Goal: Task Accomplishment & Management: Use online tool/utility

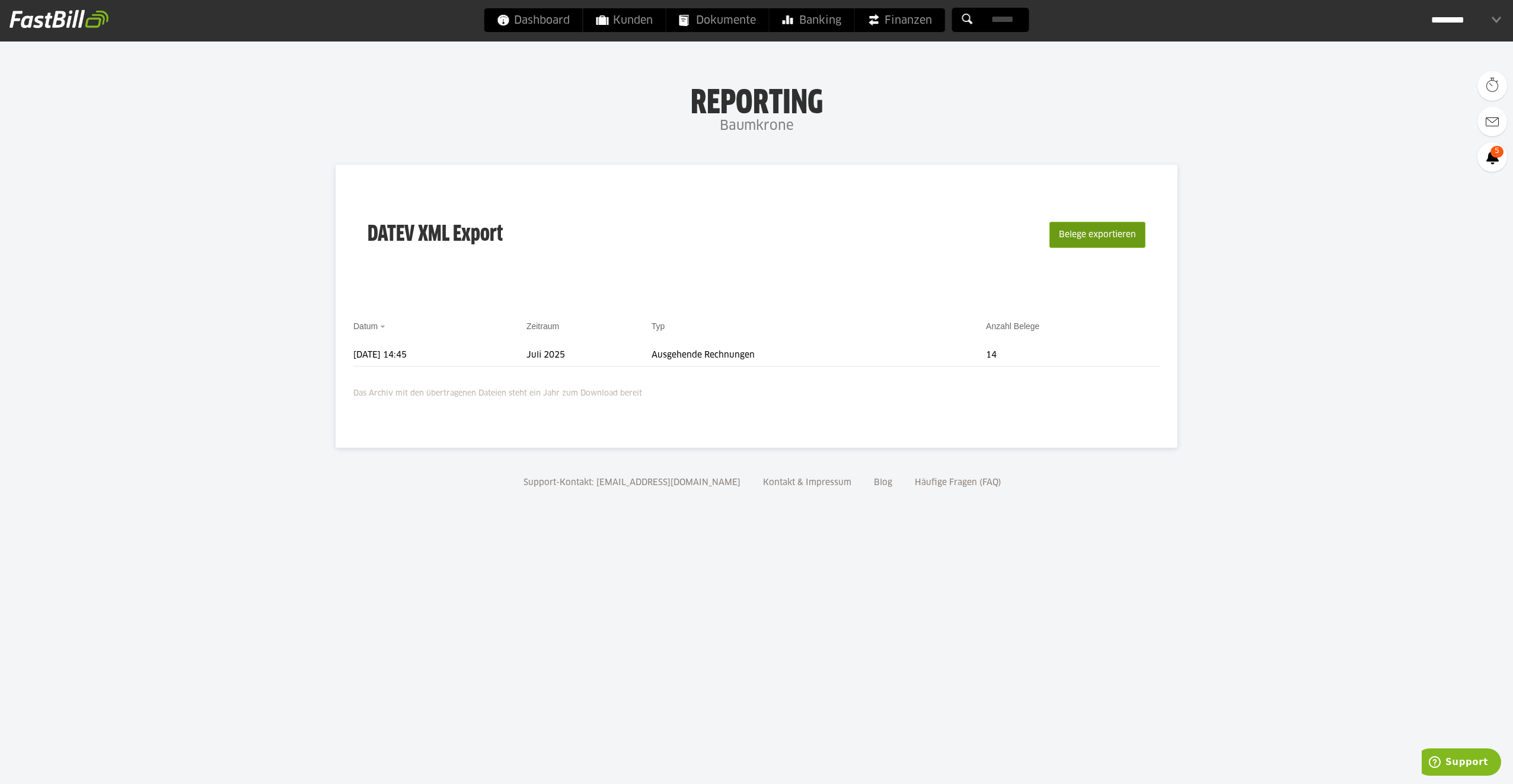
click at [1090, 231] on button "Belege exportieren" at bounding box center [1098, 234] width 96 height 26
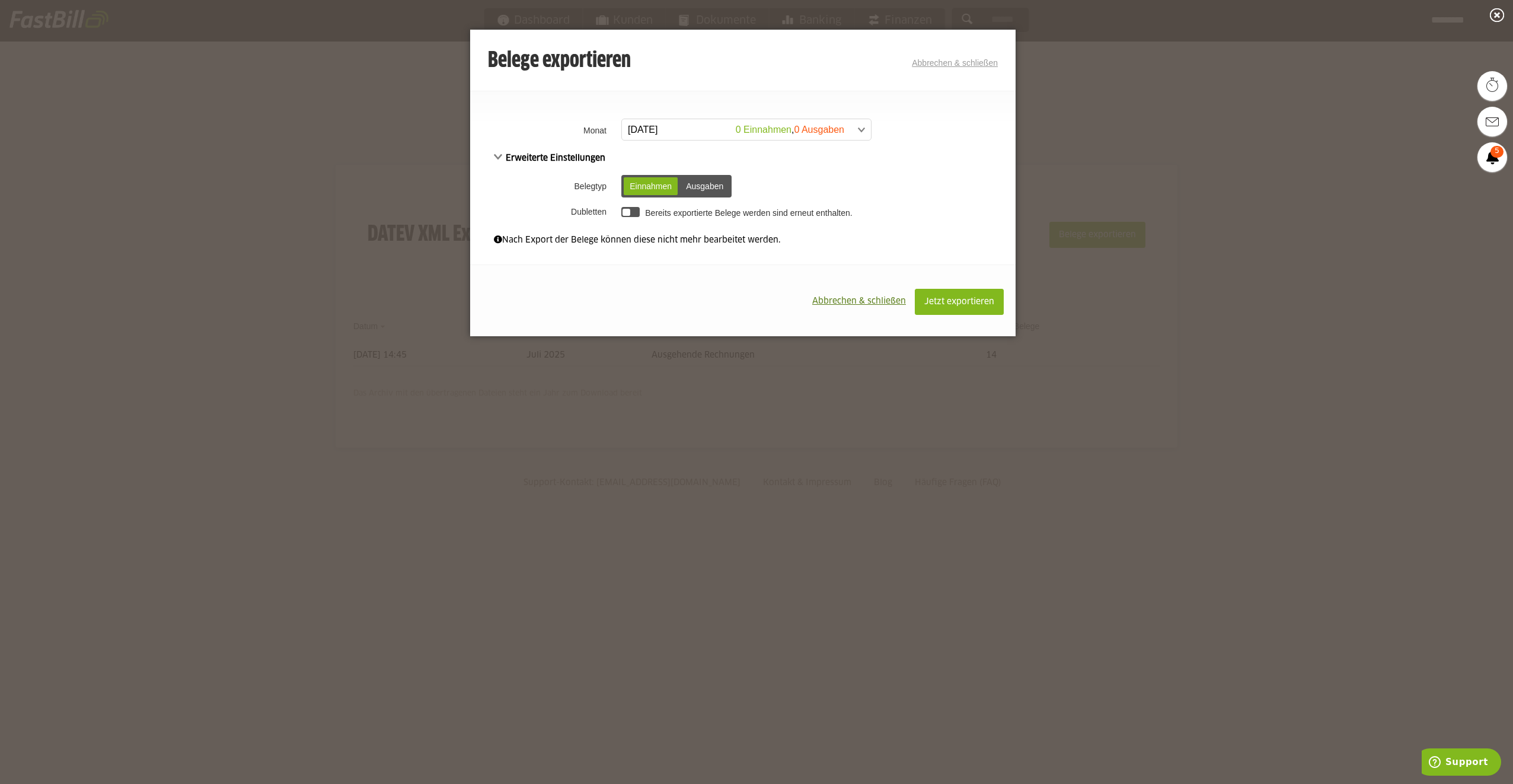
click at [649, 183] on div "Einnahmen" at bounding box center [650, 186] width 54 height 18
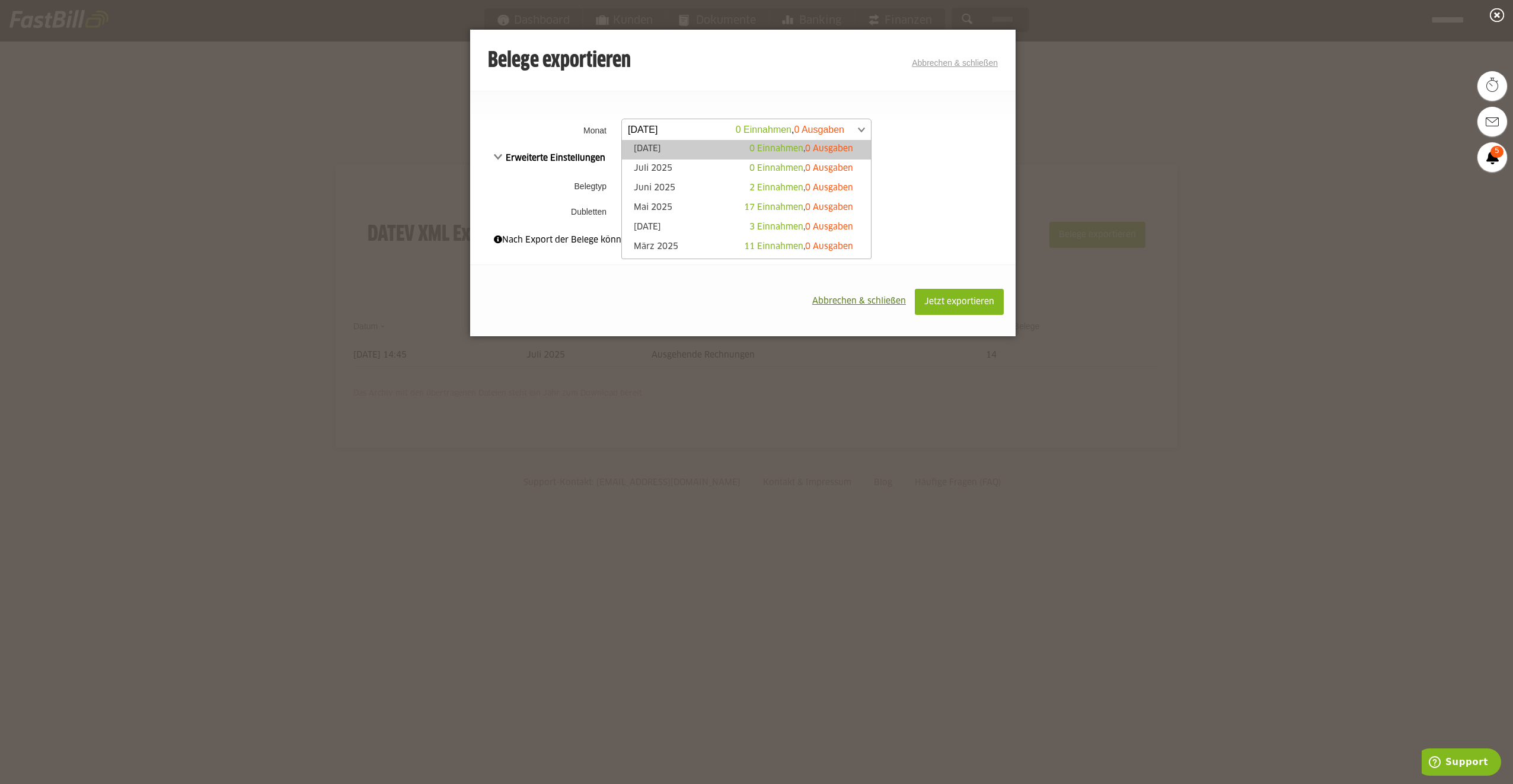
click at [861, 127] on span at bounding box center [741, 129] width 249 height 21
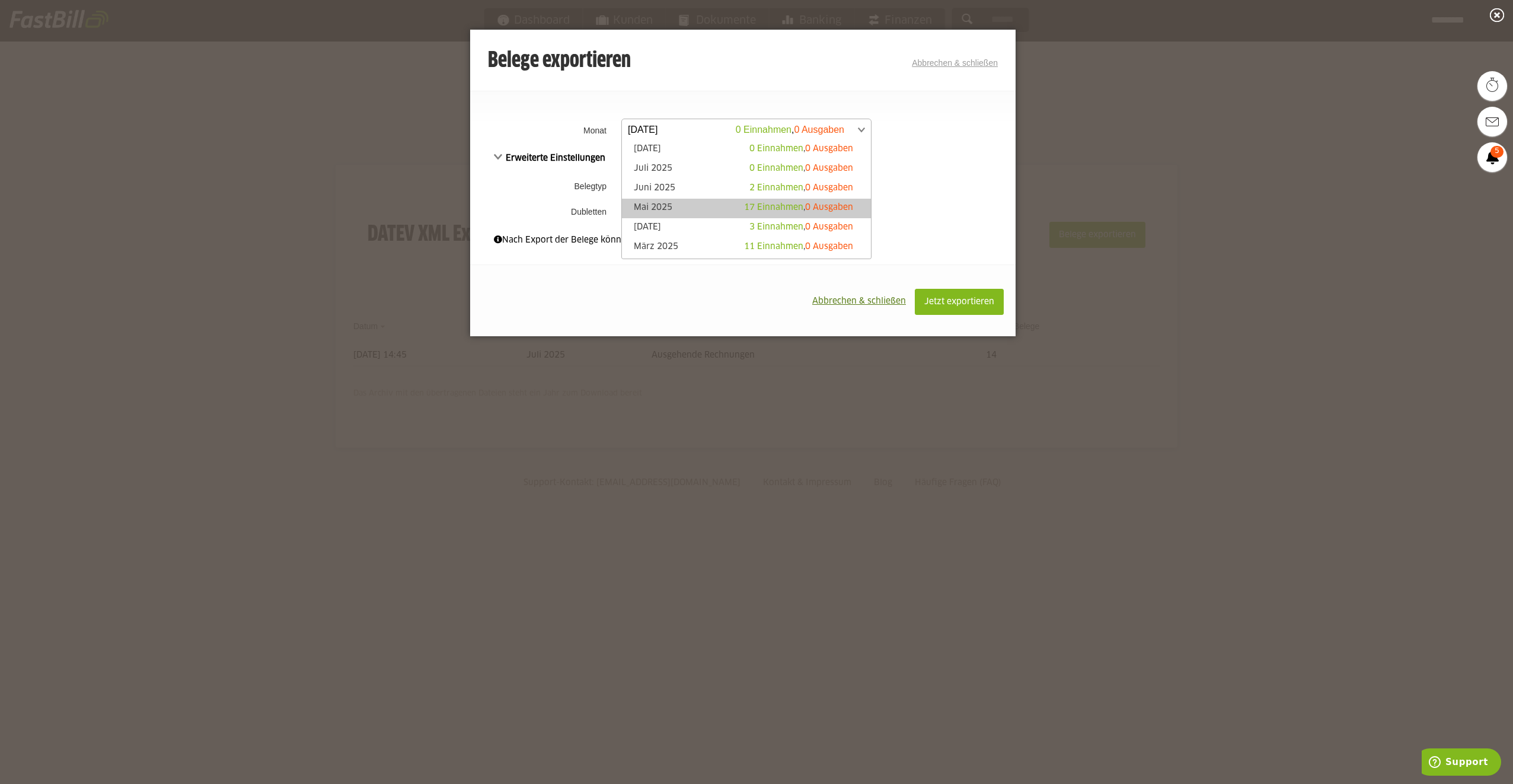
click at [747, 211] on span "17 Einnahmen" at bounding box center [773, 207] width 59 height 8
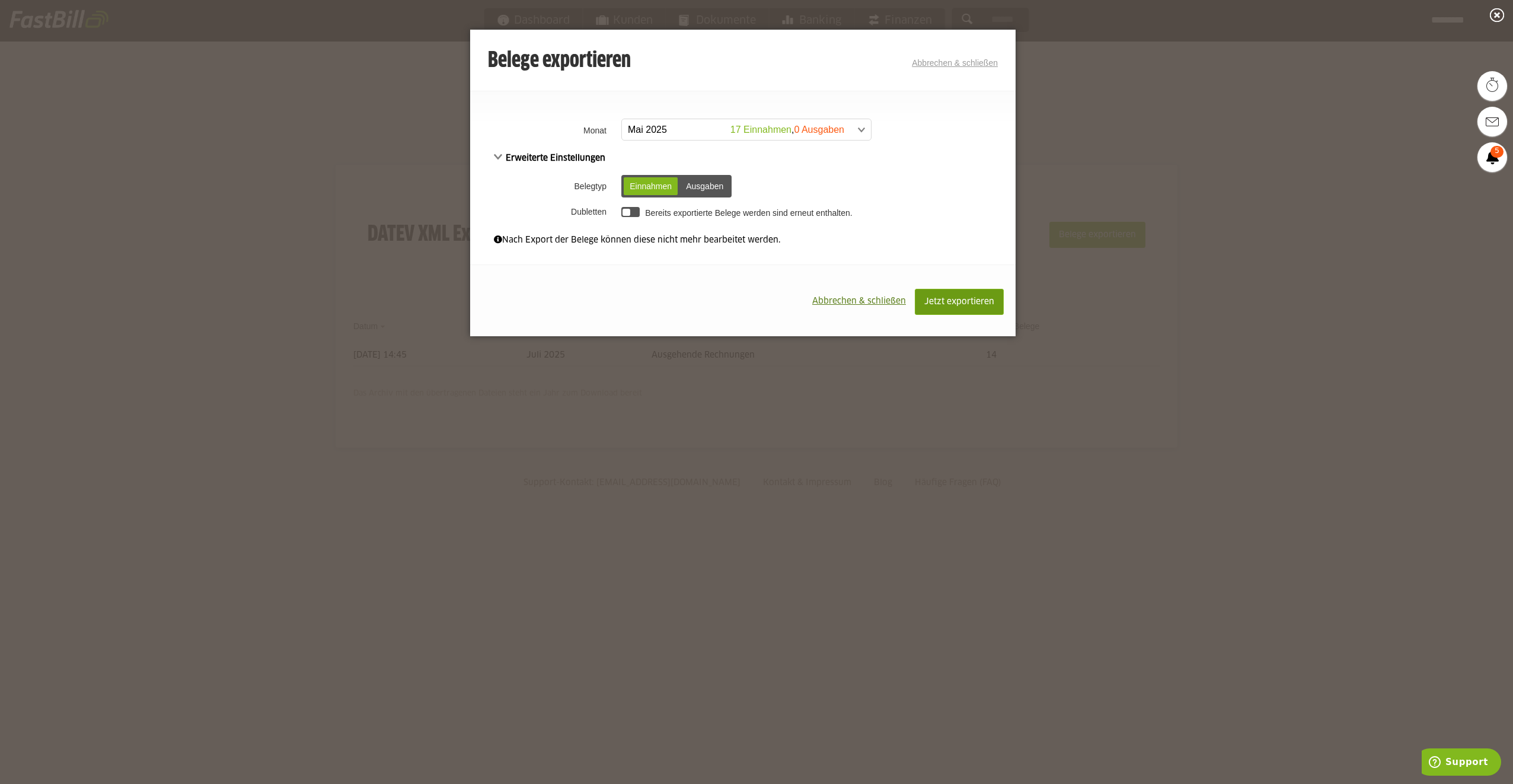
click at [942, 303] on span "Jetzt exportieren" at bounding box center [959, 302] width 70 height 8
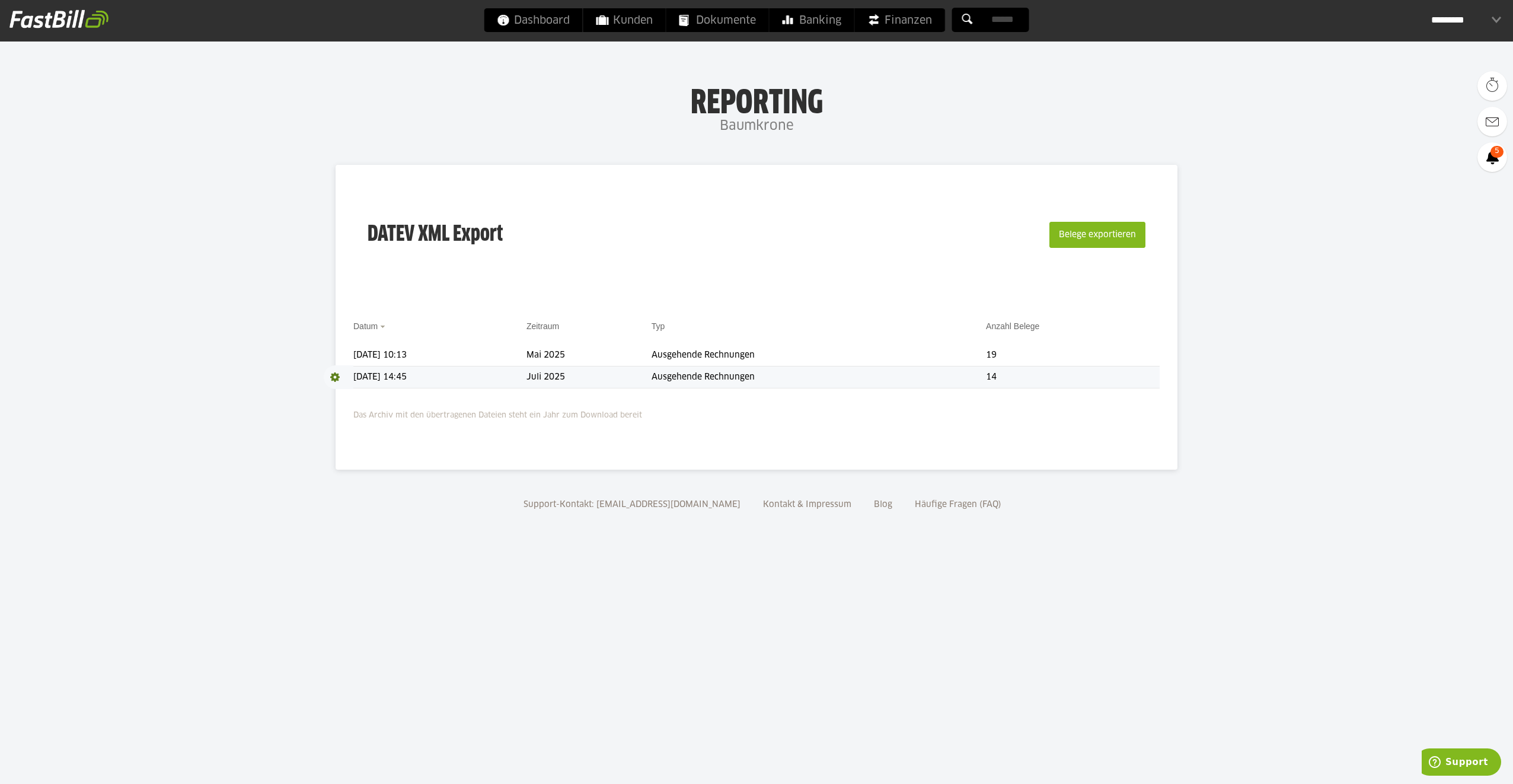
click at [334, 378] on span at bounding box center [338, 377] width 30 height 24
click at [346, 392] on link "Download" at bounding box center [355, 392] width 64 height 14
click at [1432, 90] on div "Reporting Baumkrone" at bounding box center [756, 111] width 1513 height 55
click at [1469, 18] on div "*********" at bounding box center [1466, 20] width 70 height 24
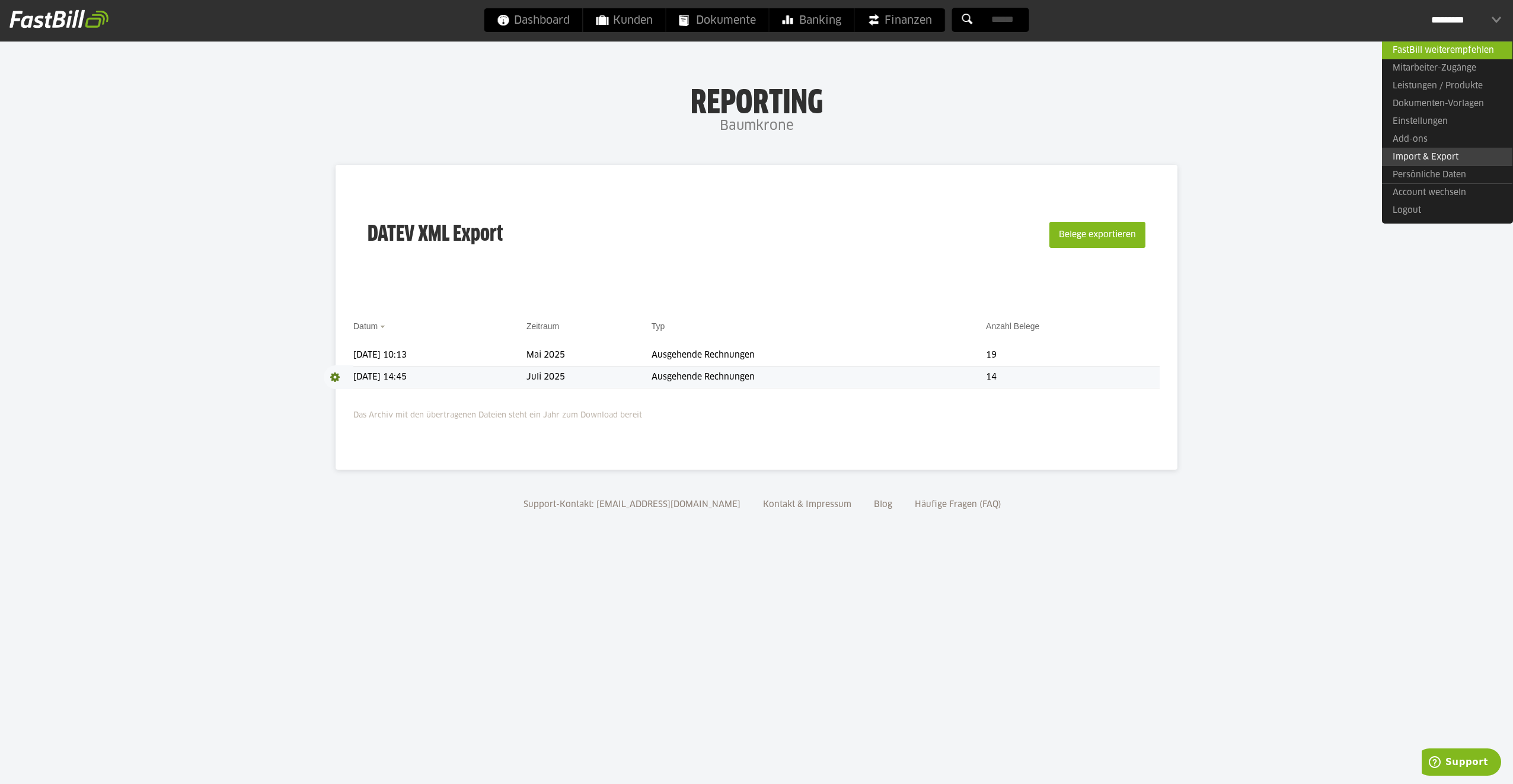
click at [1415, 158] on link "Import & Export" at bounding box center [1448, 156] width 131 height 18
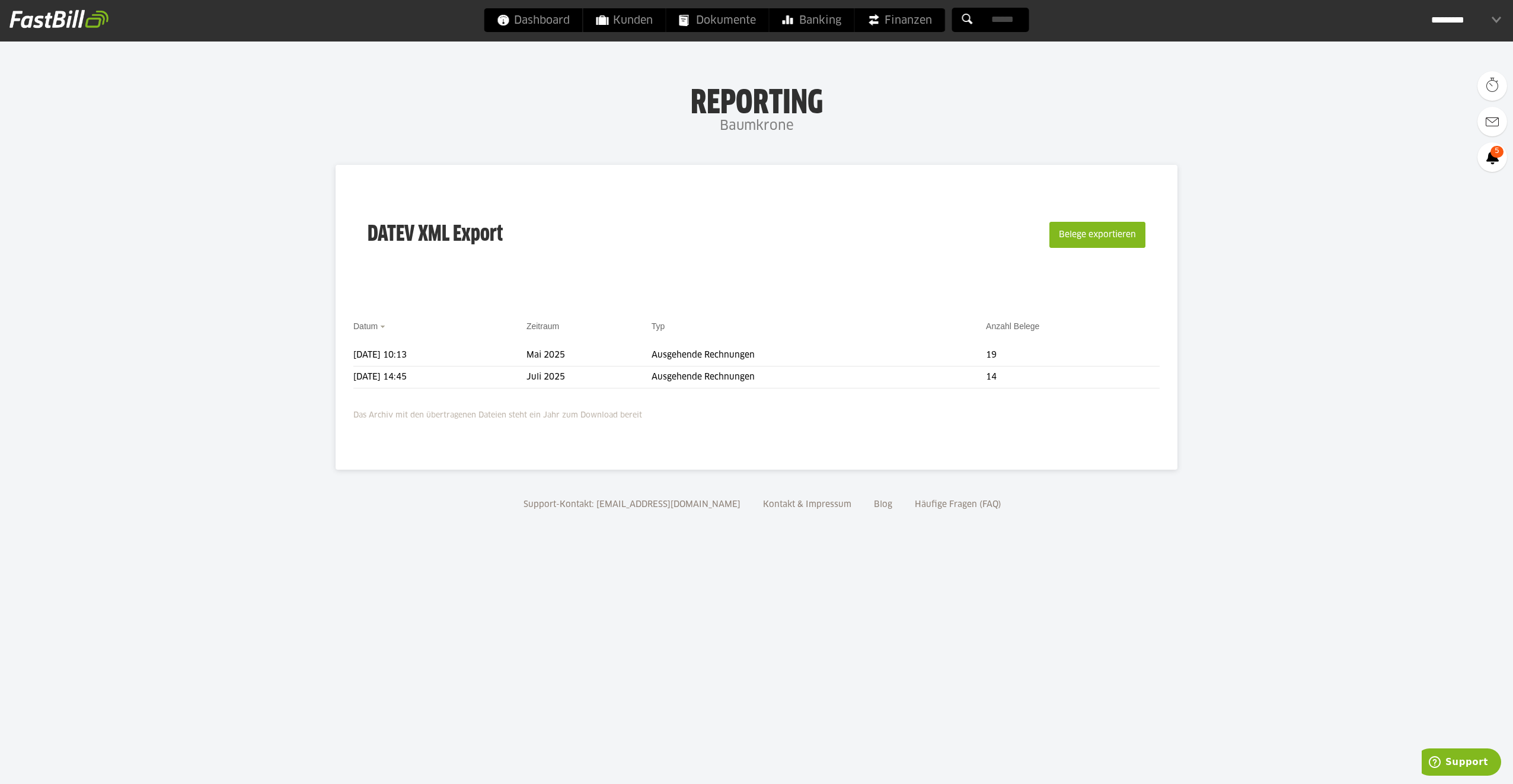
click at [1492, 15] on div "*********" at bounding box center [1466, 20] width 70 height 24
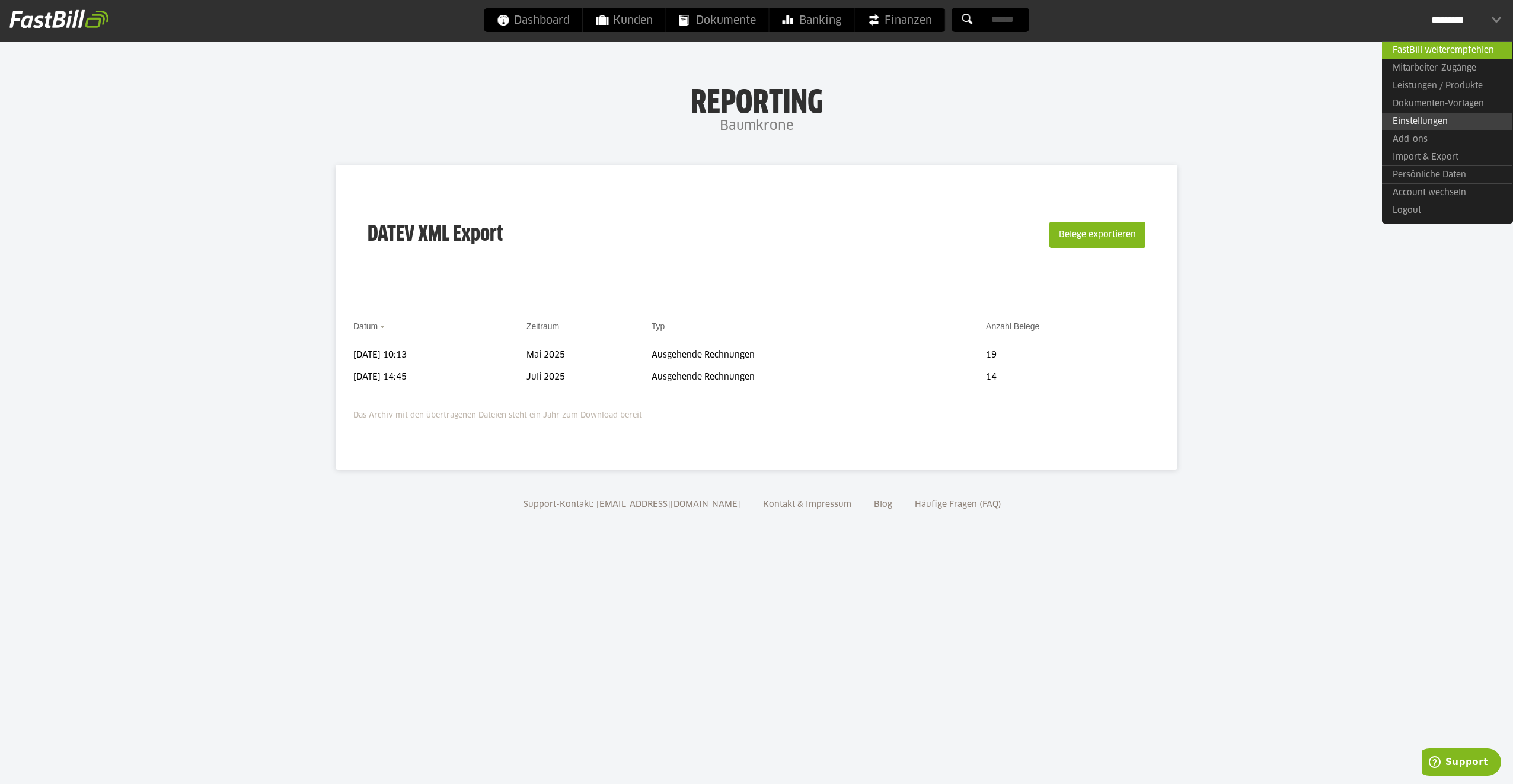
click at [1428, 128] on link "Einstellungen" at bounding box center [1448, 122] width 131 height 18
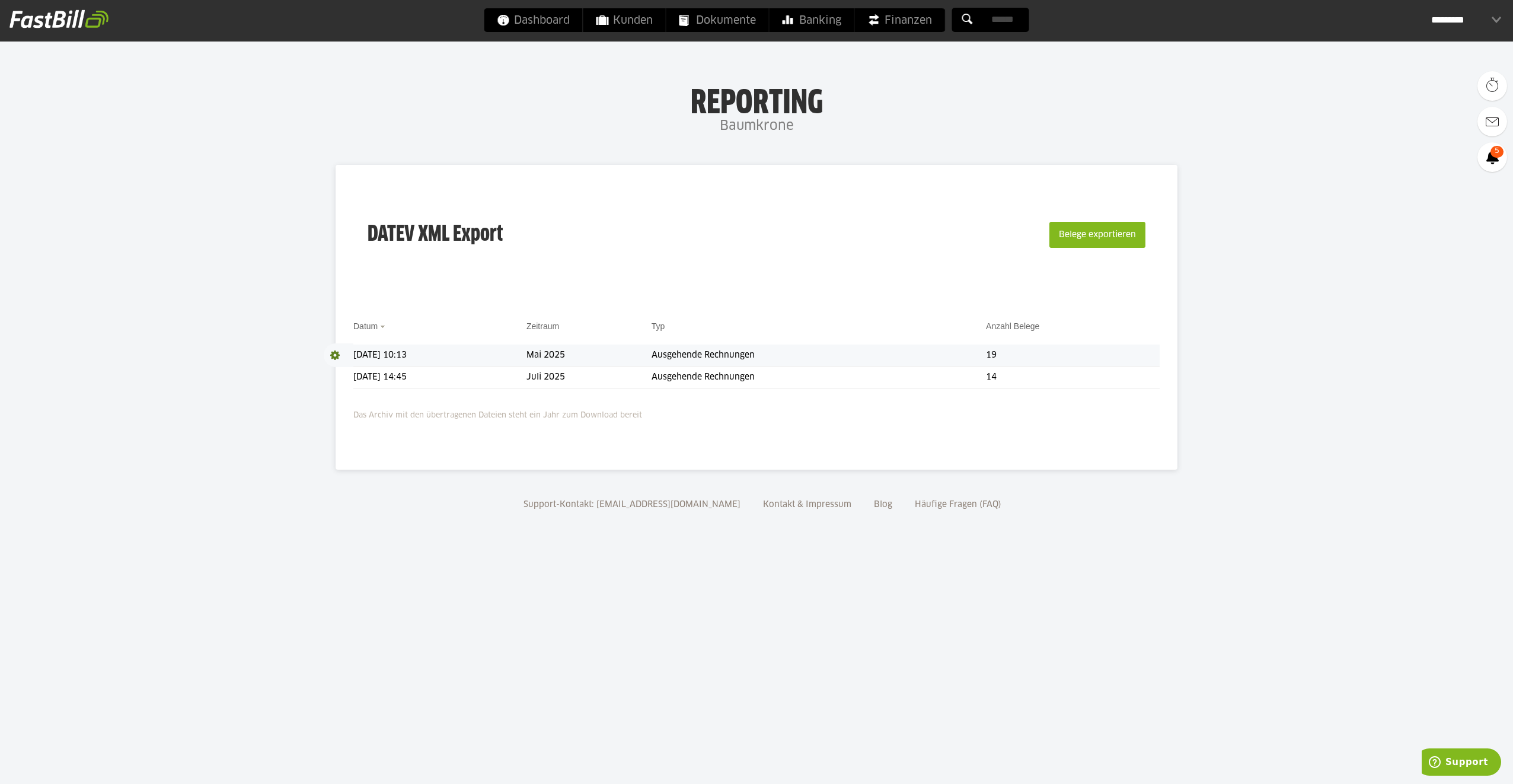
click at [733, 351] on td "Ausgehende Rechnungen" at bounding box center [819, 355] width 334 height 22
click at [331, 357] on span at bounding box center [338, 355] width 30 height 24
click at [1382, 362] on body "Dashboard Kunden Dokumente Banking Finanzen Add-ons" at bounding box center [756, 392] width 1513 height 784
click at [1091, 233] on button "Belege exportieren" at bounding box center [1098, 234] width 96 height 26
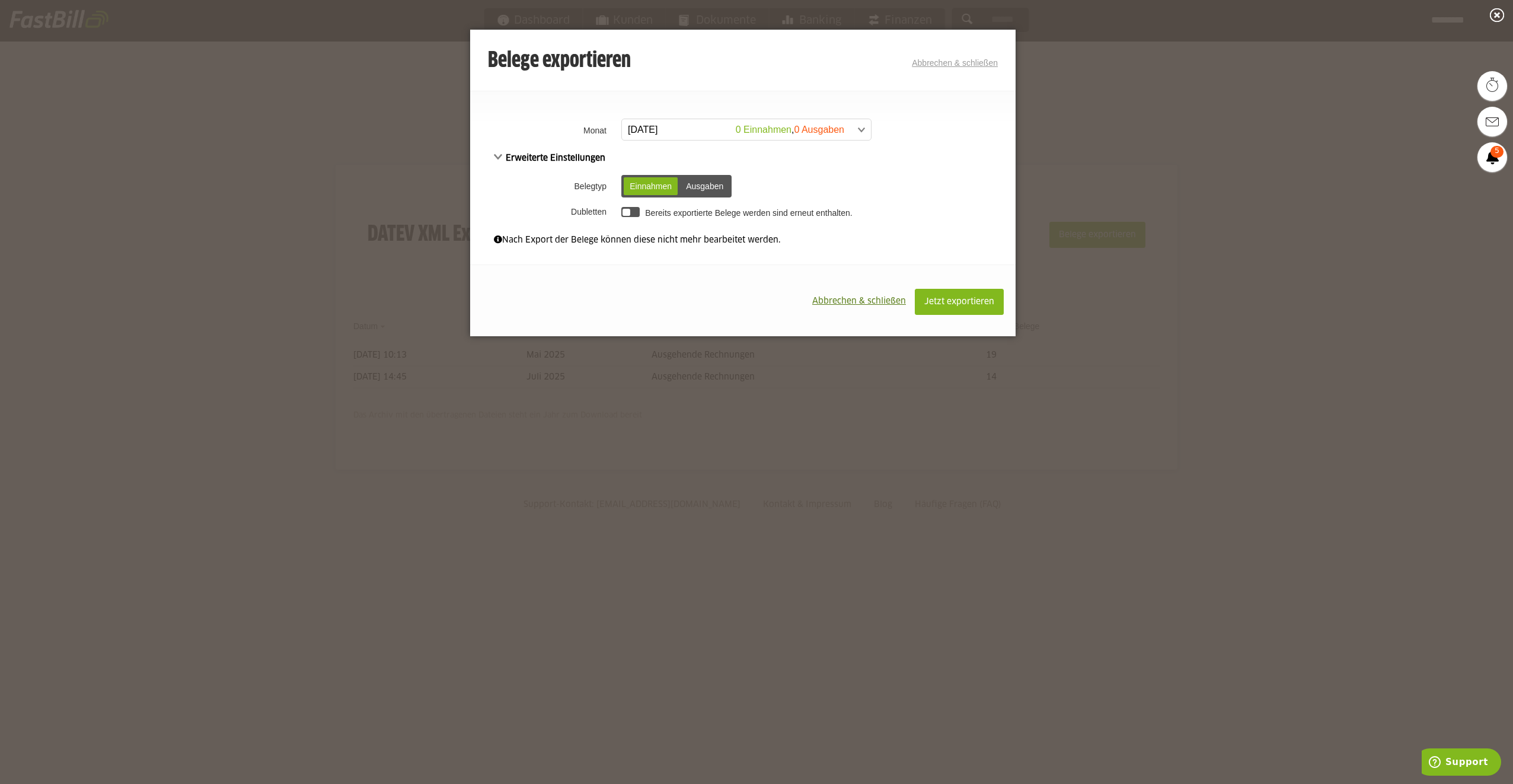
click at [627, 210] on div at bounding box center [626, 213] width 7 height 7
click at [662, 118] on link "August 2025 0 Einnahmen , 0 Ausgaben" at bounding box center [746, 129] width 250 height 22
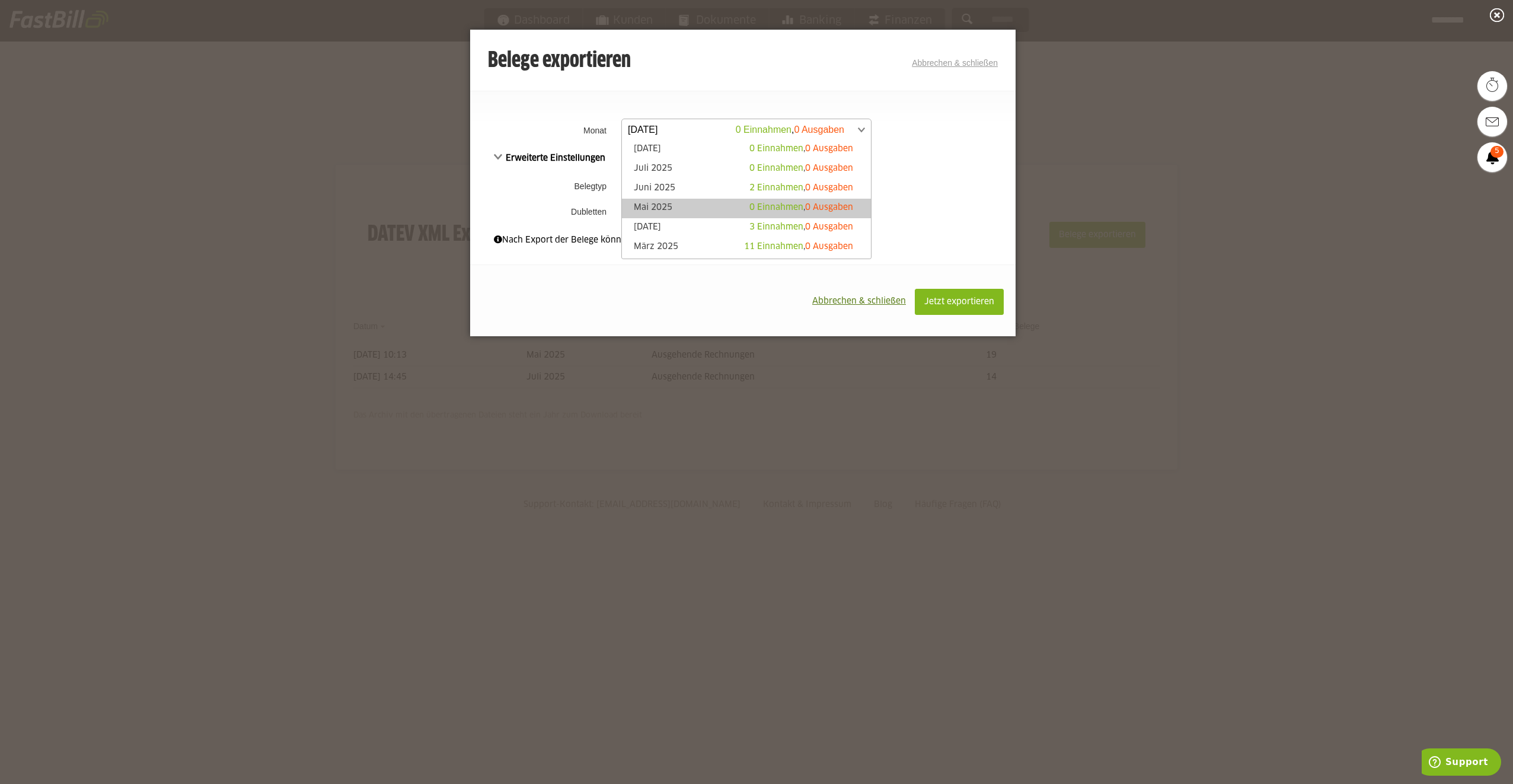
click at [652, 206] on link "Mai 2025 0 Einnahmen , 0 Ausgaben" at bounding box center [746, 208] width 237 height 14
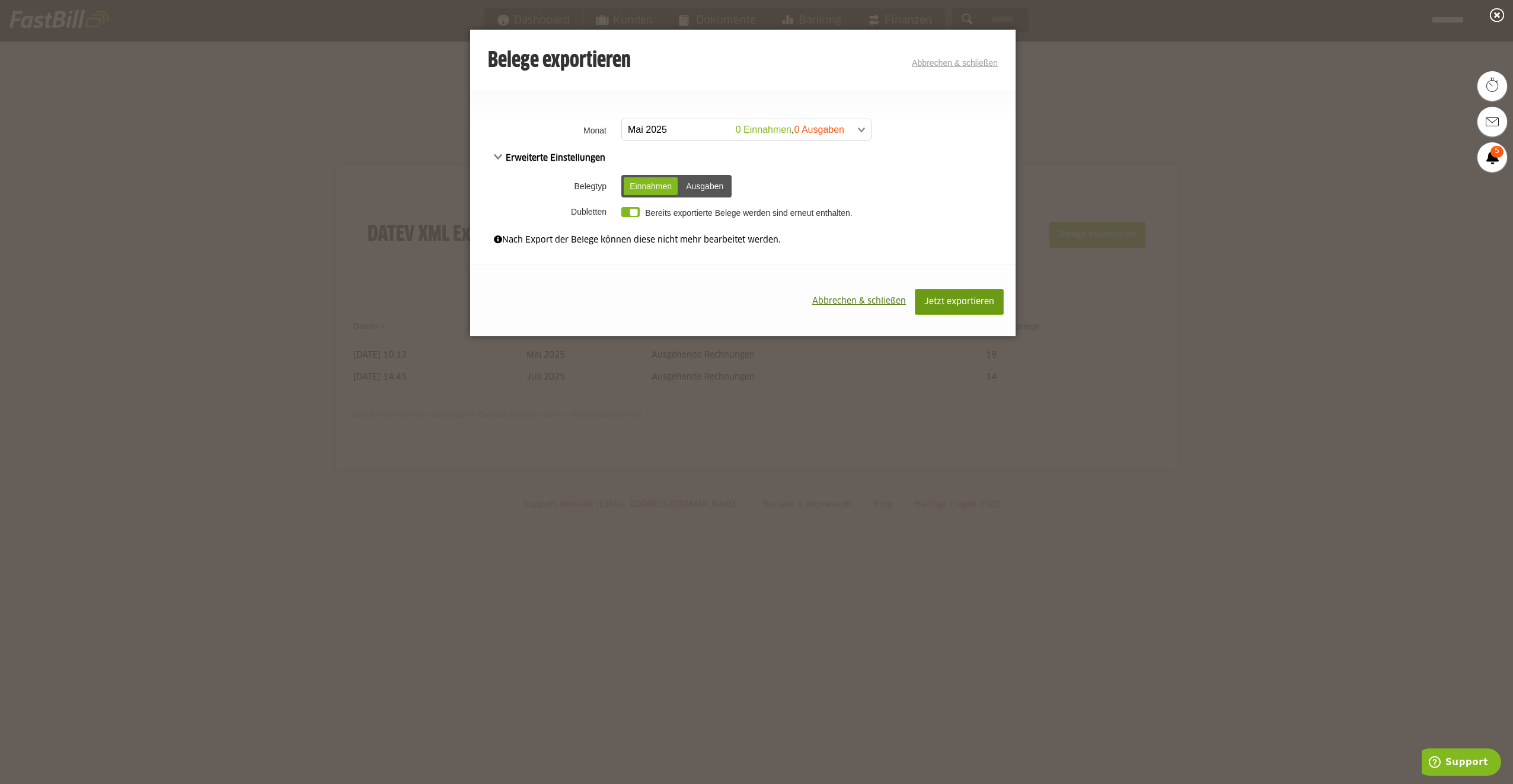
click at [970, 298] on span "Jetzt exportieren" at bounding box center [959, 302] width 70 height 8
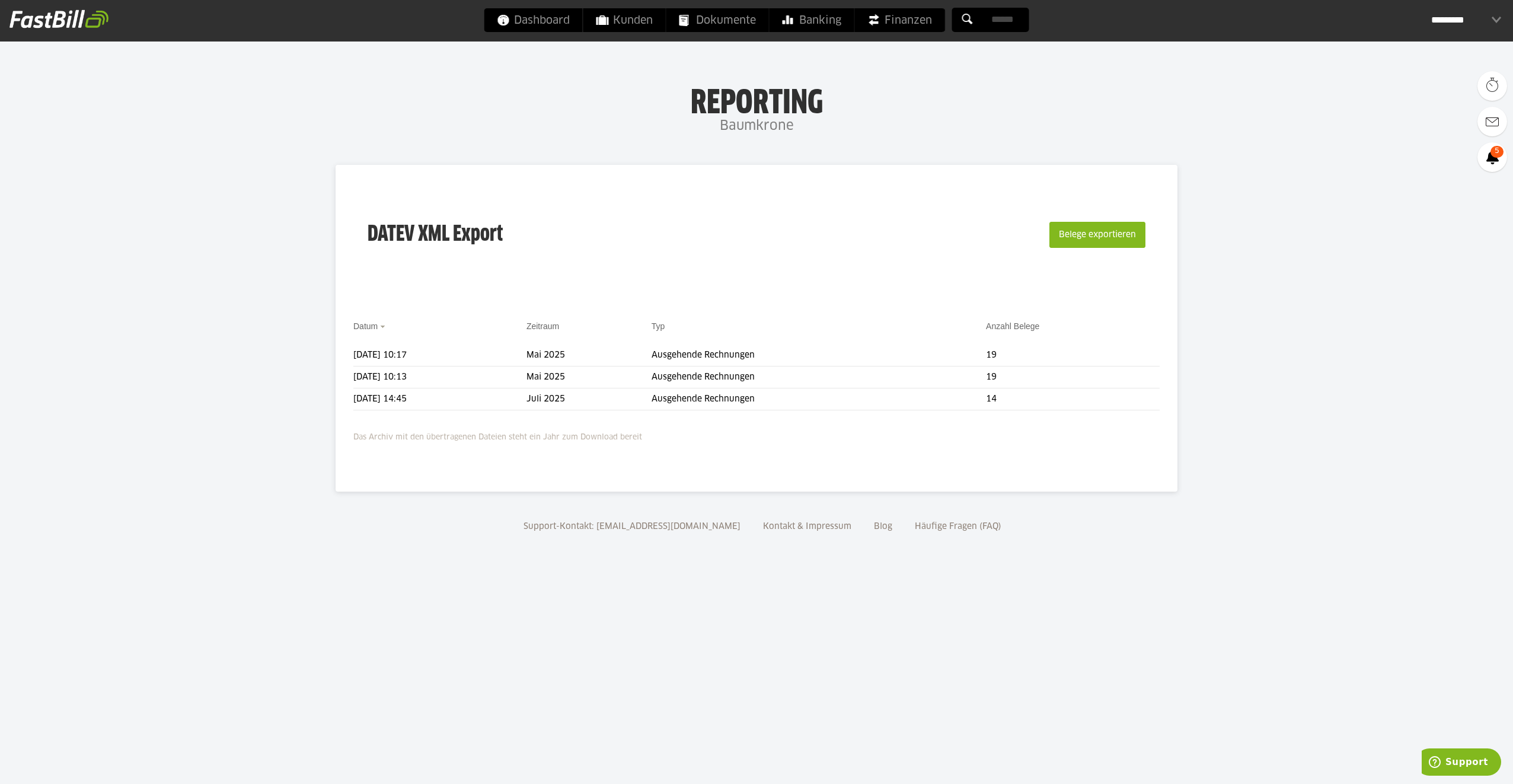
click at [1027, 498] on body "Dashboard Kunden Dokumente Banking Finanzen Add-ons" at bounding box center [756, 392] width 1513 height 784
click at [1449, 23] on div "*********" at bounding box center [1466, 20] width 70 height 24
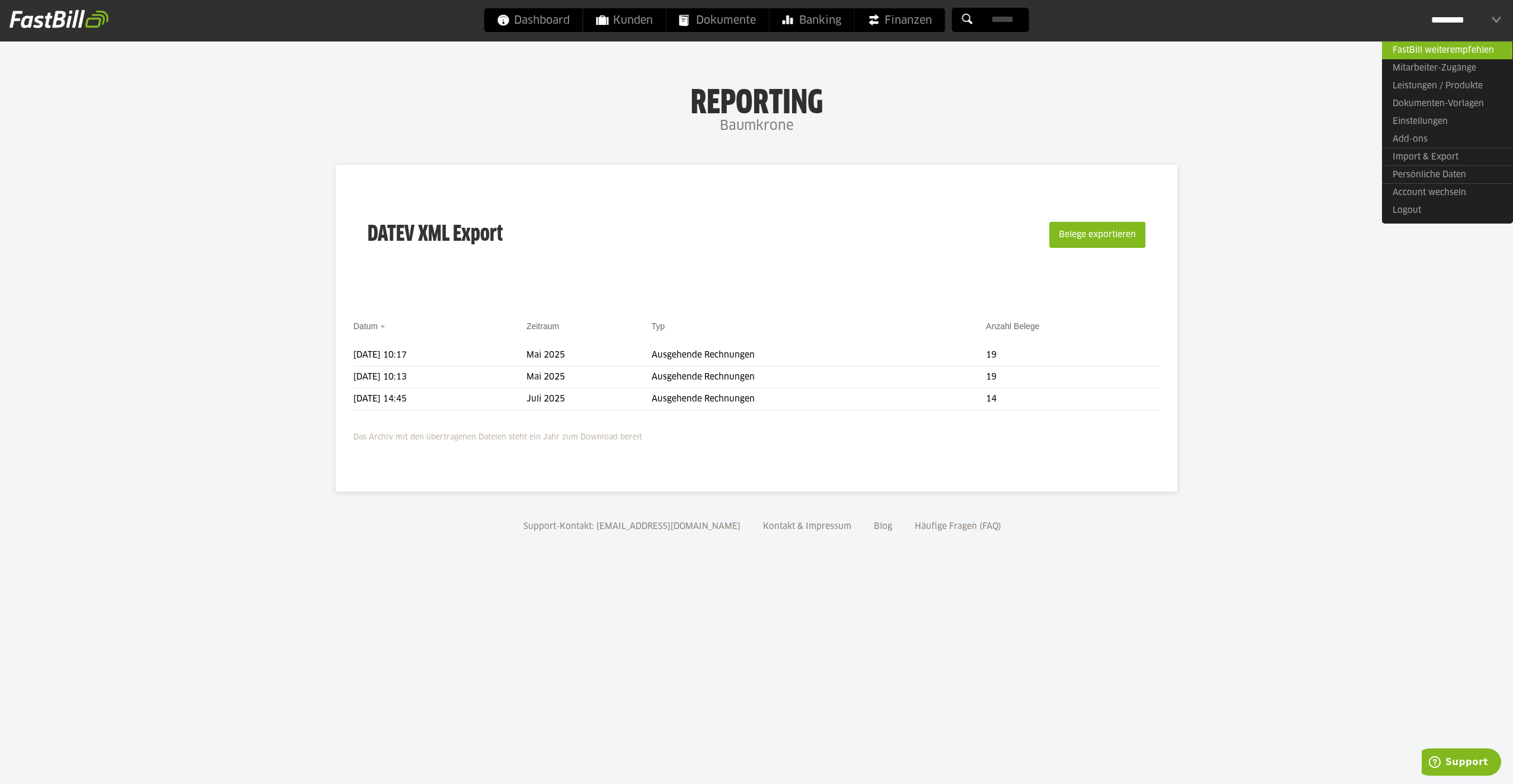
click at [1433, 158] on link "Import & Export" at bounding box center [1448, 156] width 131 height 18
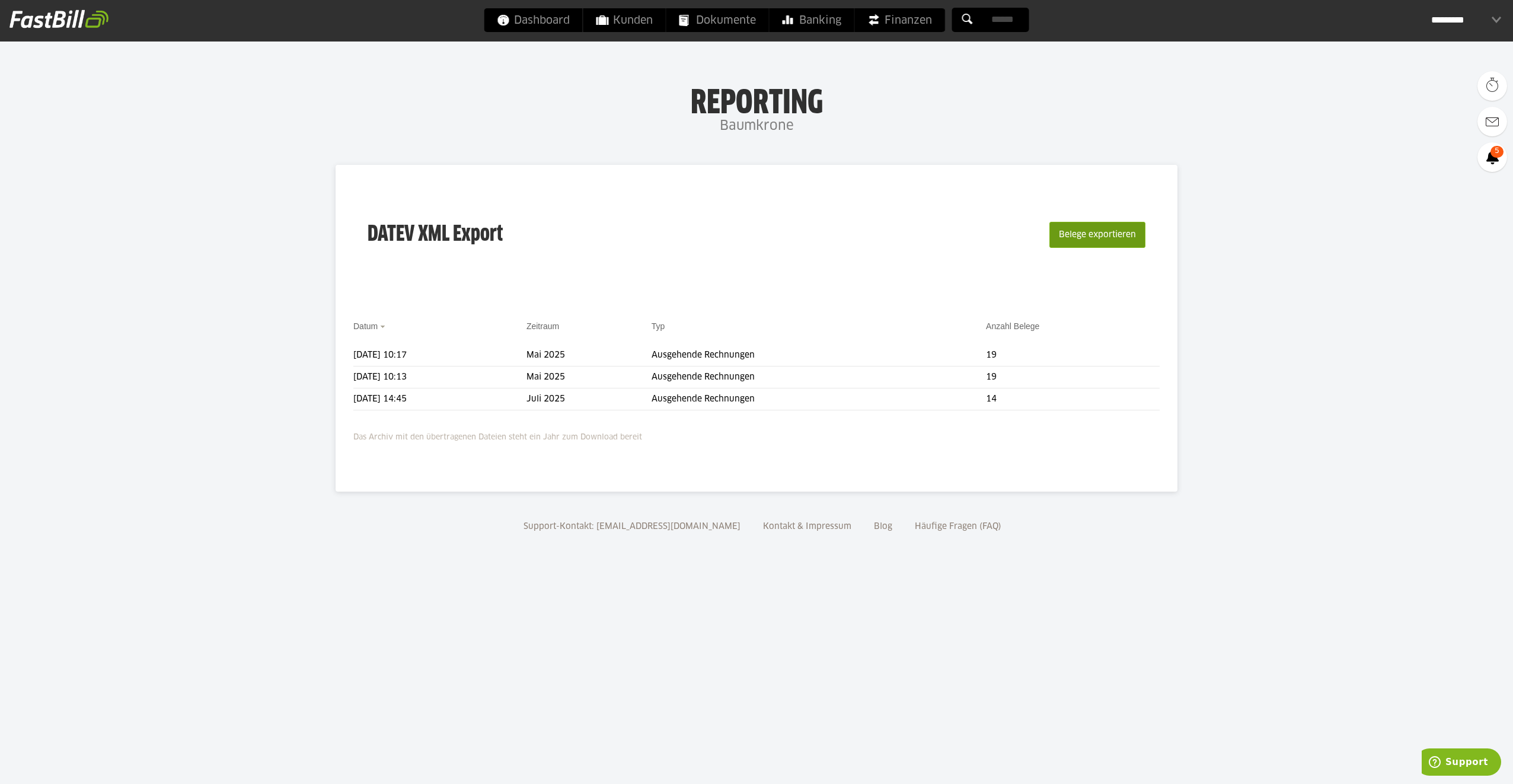
click at [1119, 234] on button "Belege exportieren" at bounding box center [1098, 234] width 96 height 26
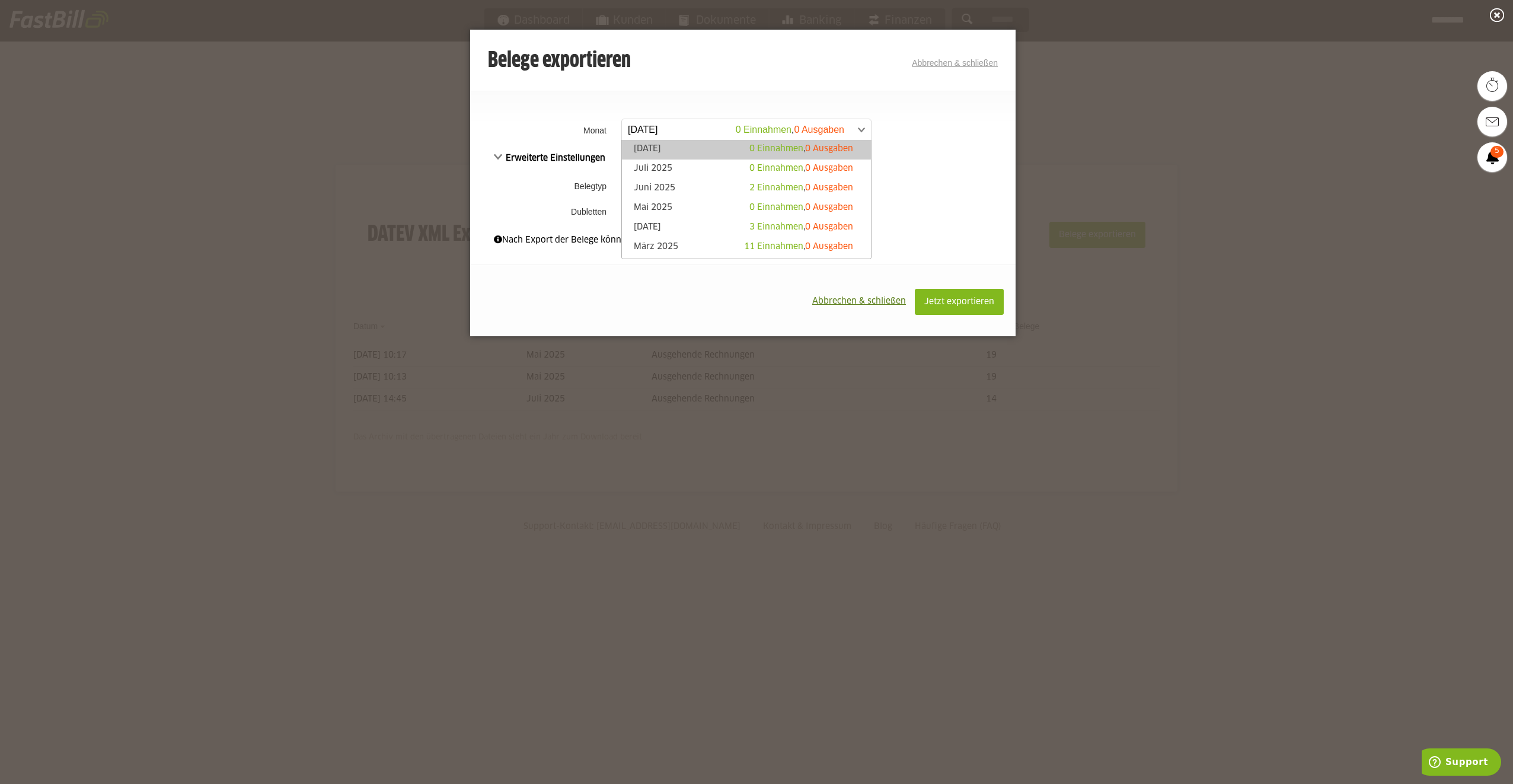
click at [736, 128] on span at bounding box center [741, 129] width 249 height 21
click at [719, 169] on link "Juli 2025 0 Einnahmen , 0 Ausgaben" at bounding box center [746, 169] width 237 height 14
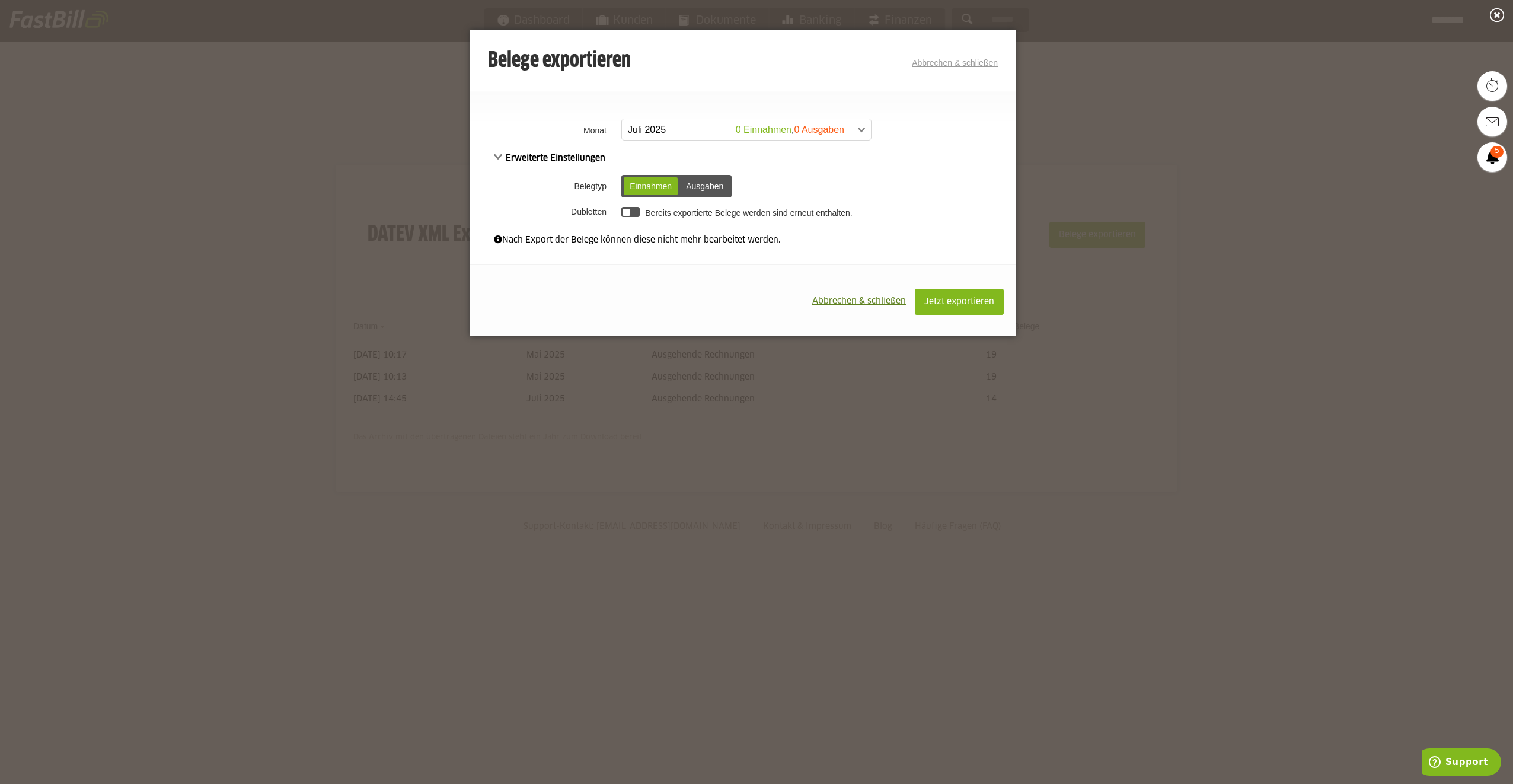
click at [644, 216] on td "Bereits exportierte Belege werden sind erneut enthalten." at bounding box center [816, 212] width 397 height 20
click at [627, 211] on div at bounding box center [626, 213] width 7 height 7
click at [968, 299] on span "Jetzt exportieren" at bounding box center [959, 302] width 70 height 8
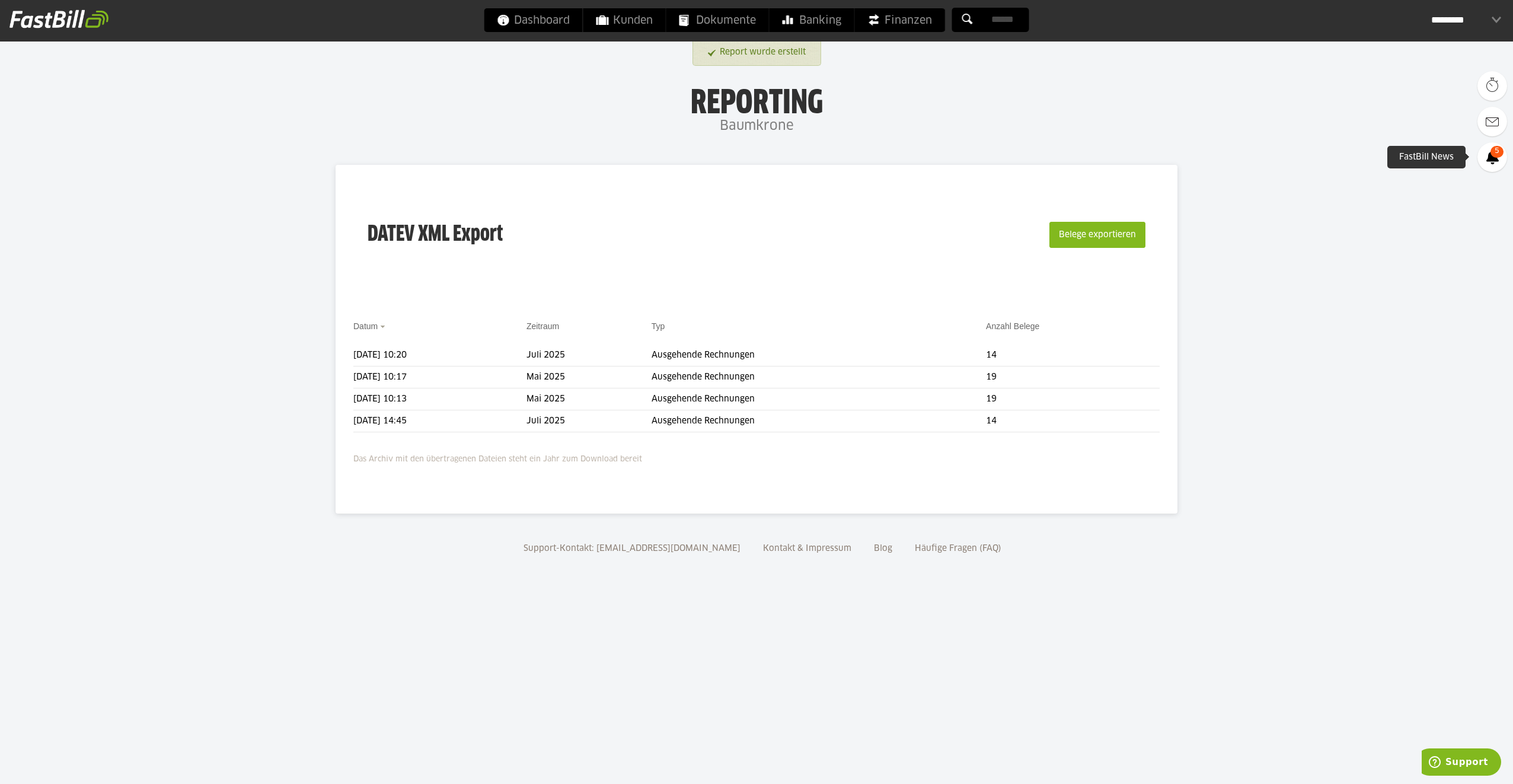
click at [1490, 154] on icon at bounding box center [1493, 157] width 13 height 15
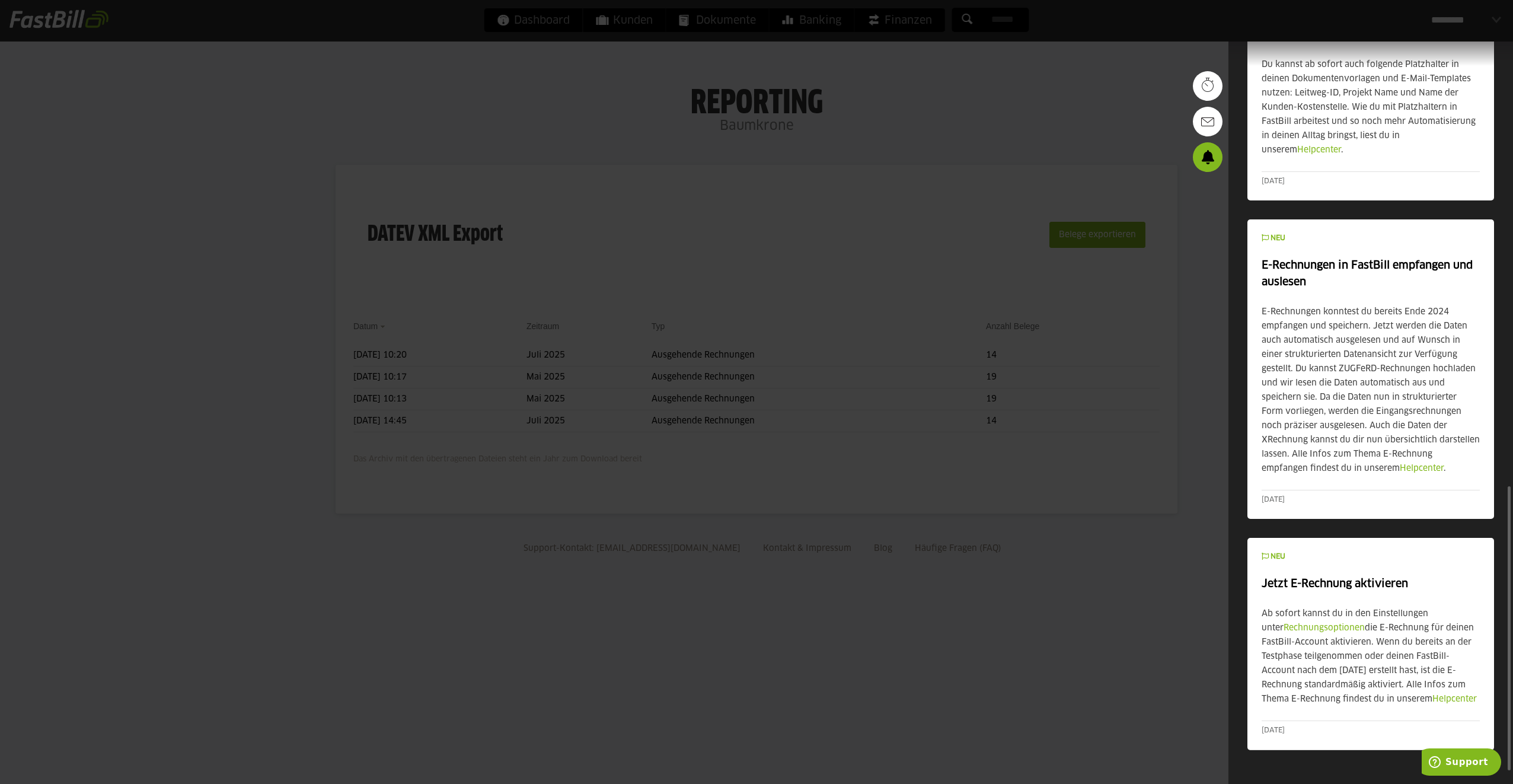
click at [980, 104] on div at bounding box center [756, 392] width 1513 height 784
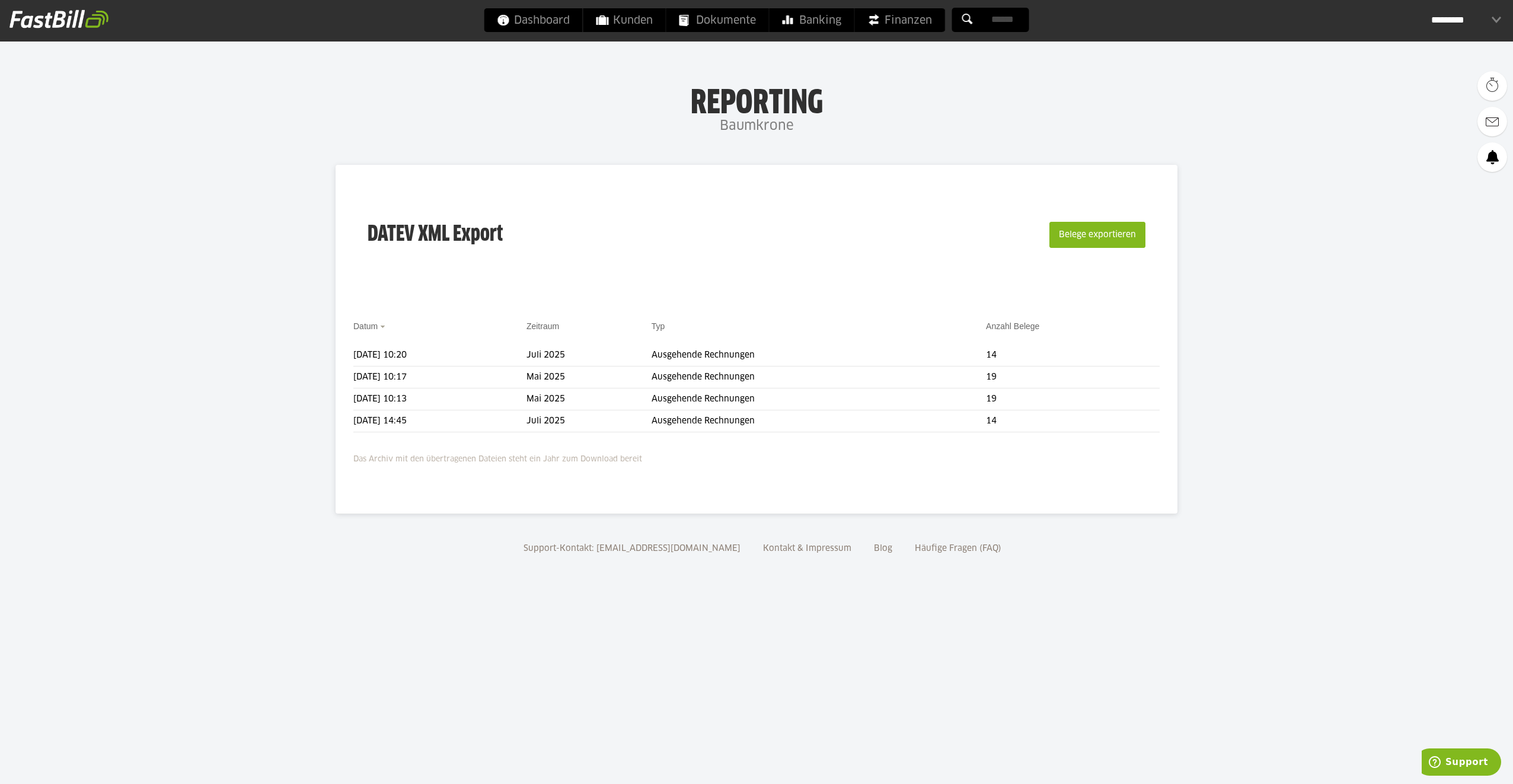
scroll to position [1196, 0]
click at [333, 358] on span at bounding box center [338, 355] width 30 height 24
click at [295, 265] on body "Dashboard Kunden Dokumente Banking Finanzen Add-ons" at bounding box center [756, 392] width 1513 height 784
click at [1470, 21] on div "*********" at bounding box center [1466, 20] width 70 height 24
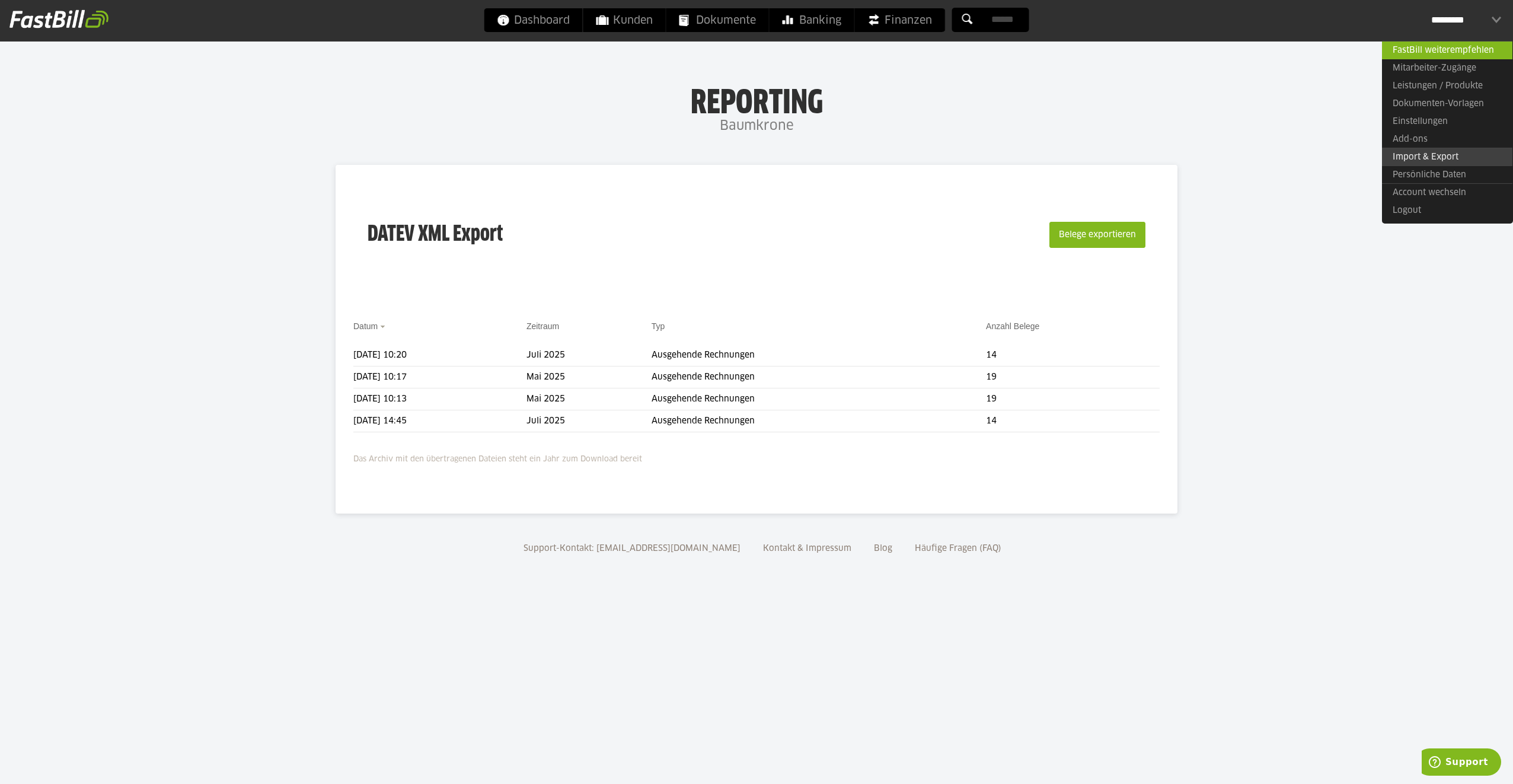
click at [1428, 160] on link "Import & Export" at bounding box center [1448, 156] width 131 height 18
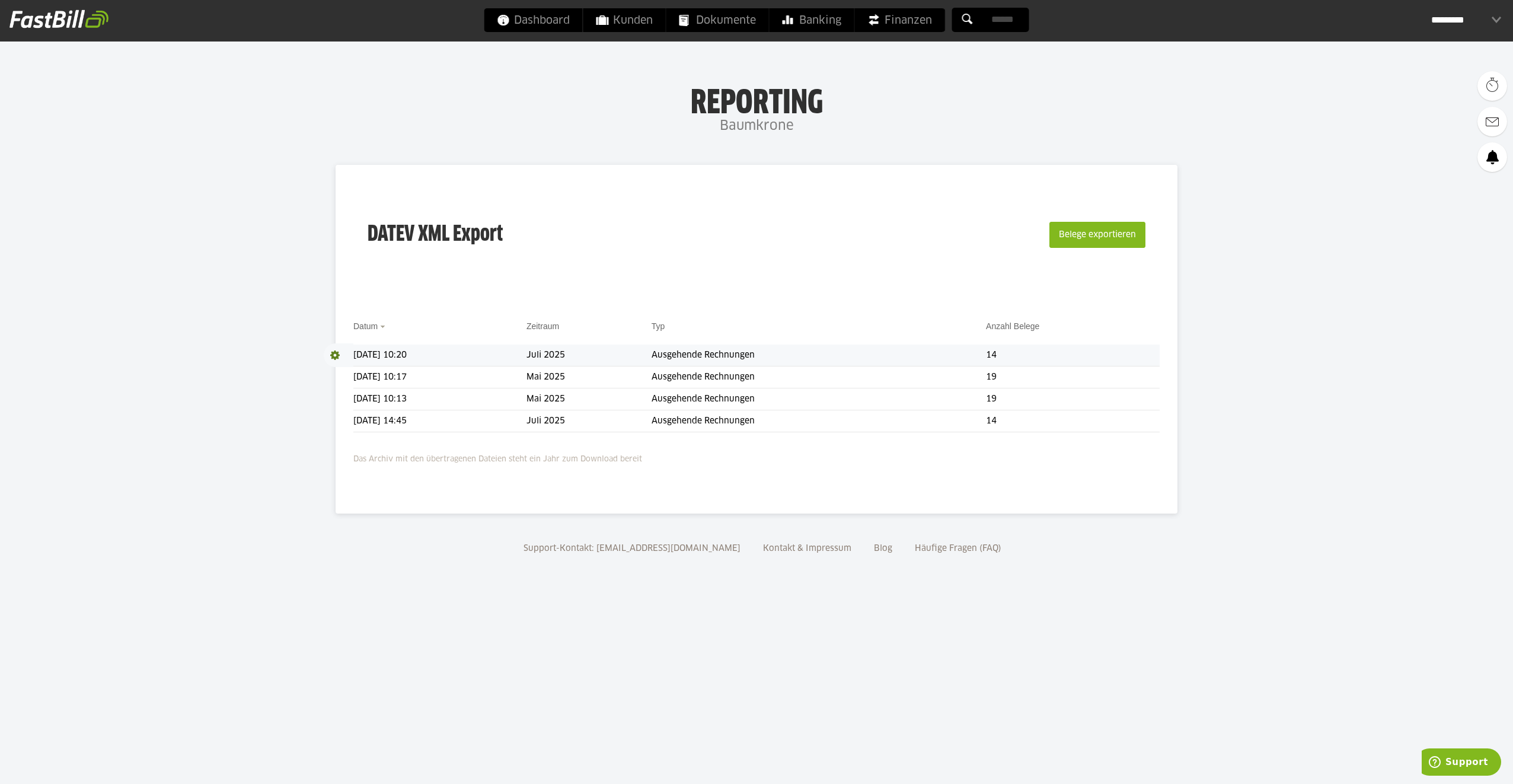
click at [333, 357] on span at bounding box center [338, 355] width 30 height 24
click at [357, 372] on link "Download" at bounding box center [355, 371] width 64 height 14
click at [1444, 20] on div "*********" at bounding box center [1466, 20] width 70 height 24
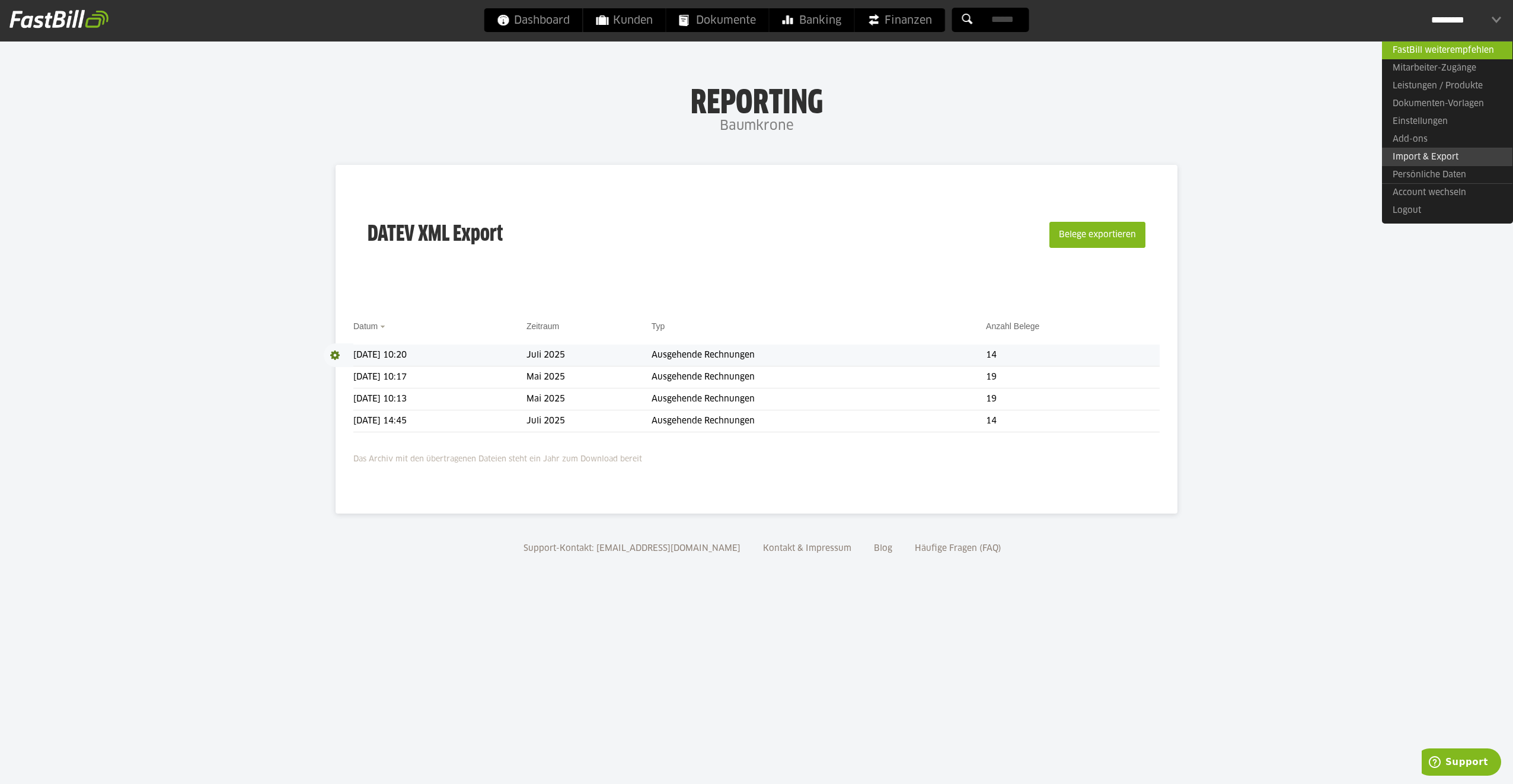
click at [1425, 155] on link "Import & Export" at bounding box center [1448, 156] width 131 height 18
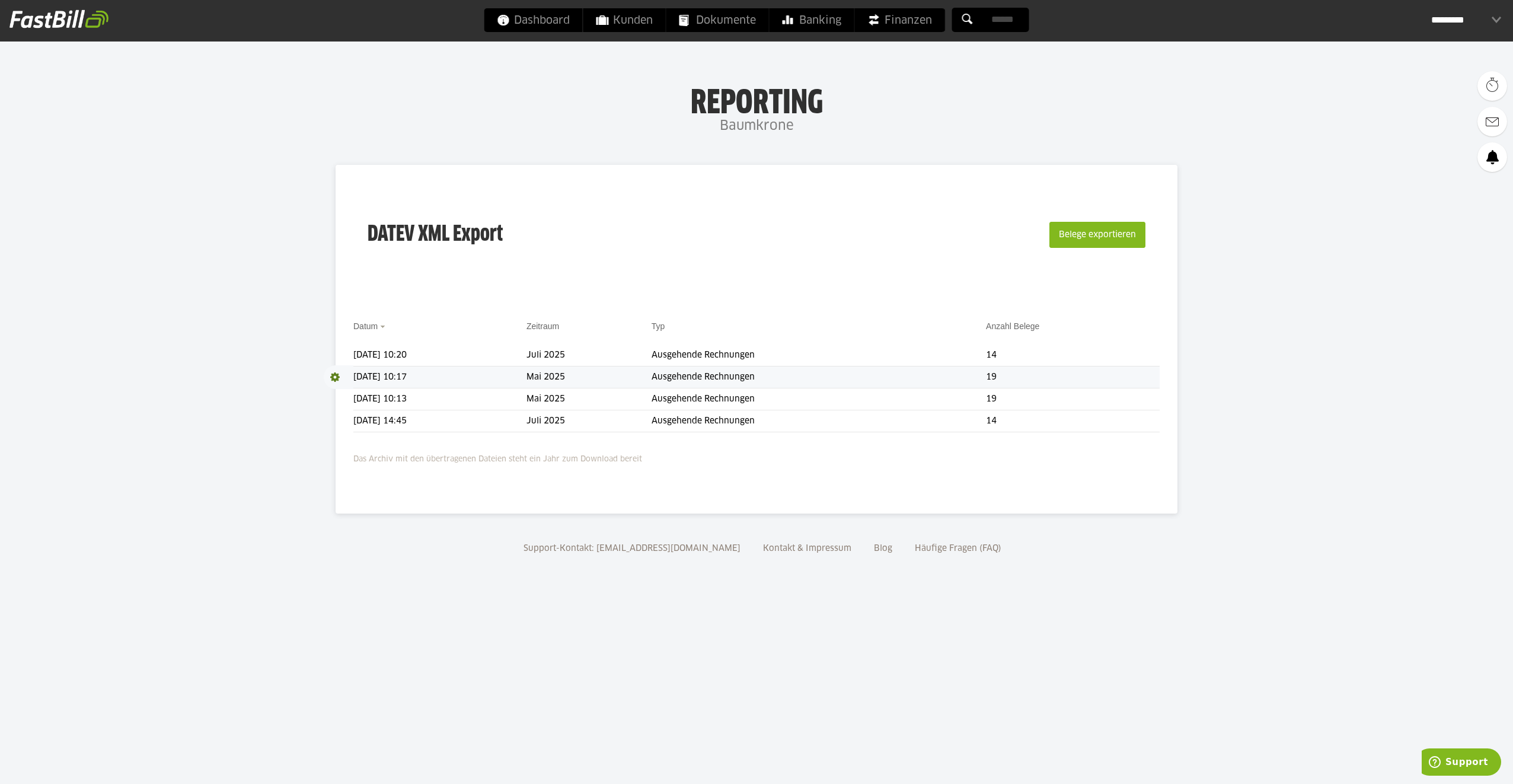
click at [333, 380] on span at bounding box center [338, 377] width 30 height 24
click at [337, 392] on link "Download" at bounding box center [355, 392] width 64 height 14
